Goal: Obtain resource: Download file/media

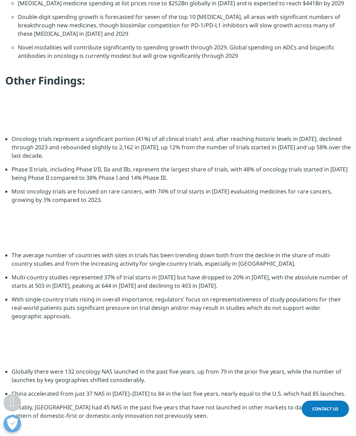
scroll to position [1178, 0]
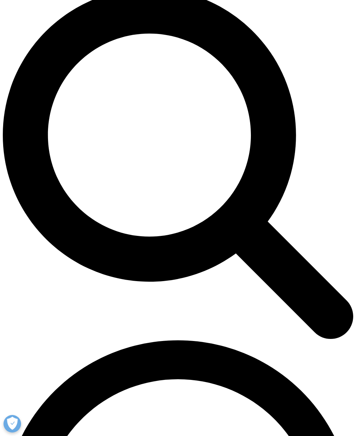
scroll to position [375, 0]
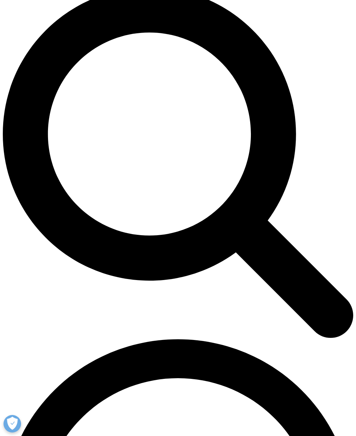
type input "Divya"
type input "Tallapragada"
type input "divtal@ous-hf.no"
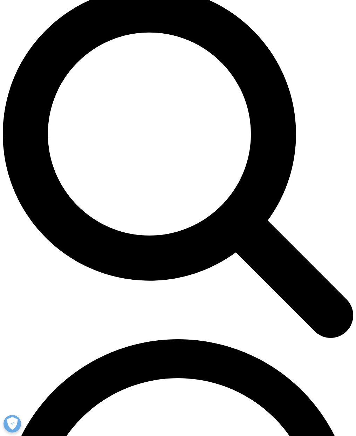
scroll to position [0, 2]
type input "Project Manager"
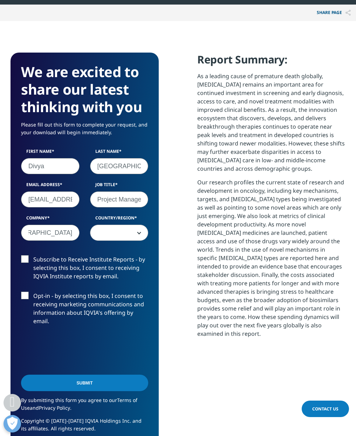
scroll to position [0, 0]
type input "Oslo University Hospital"
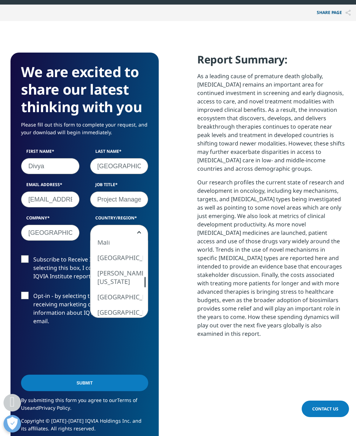
click at [146, 279] on div at bounding box center [145, 282] width 6 height 11
select select "Norway"
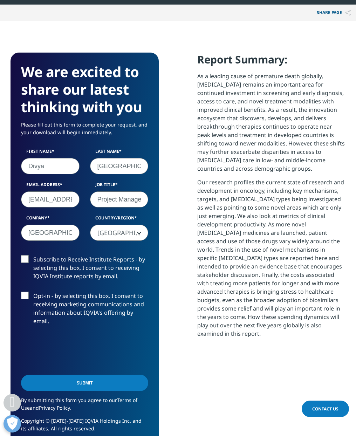
click at [94, 380] on input "Submit" at bounding box center [84, 383] width 127 height 16
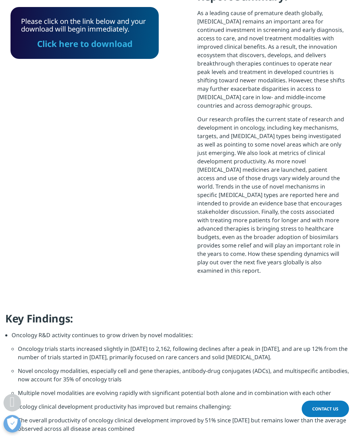
scroll to position [282, 335]
click at [86, 48] on link "Click here to download" at bounding box center [84, 44] width 95 height 12
